Goal: Task Accomplishment & Management: Use online tool/utility

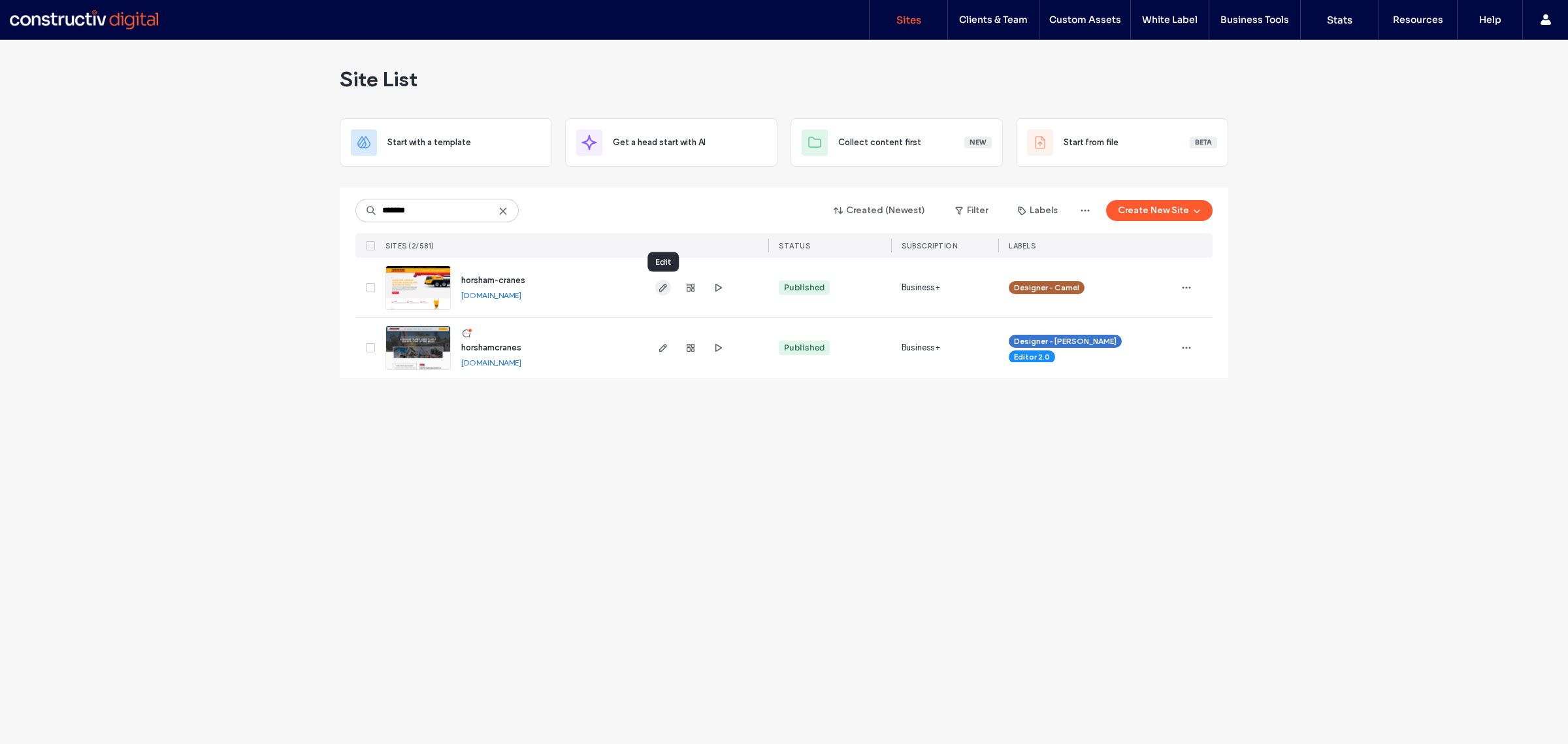
type input "*******"
click at [663, 291] on icon "button" at bounding box center [662, 287] width 10 height 10
type input "*******"
click at [663, 284] on icon "button" at bounding box center [662, 287] width 10 height 10
